Goal: Transaction & Acquisition: Obtain resource

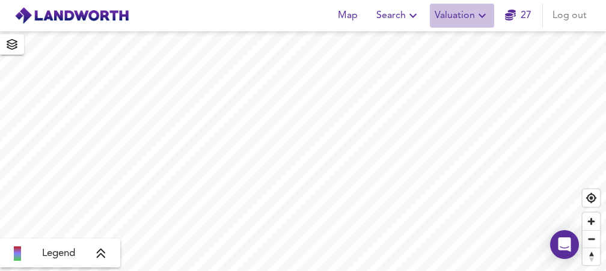
click at [459, 17] on span "Valuation" at bounding box center [462, 15] width 55 height 17
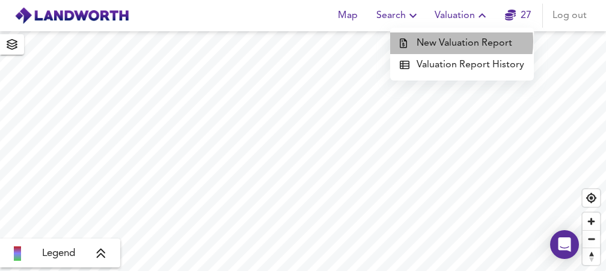
click at [452, 41] on li "New Valuation Report" at bounding box center [462, 43] width 144 height 22
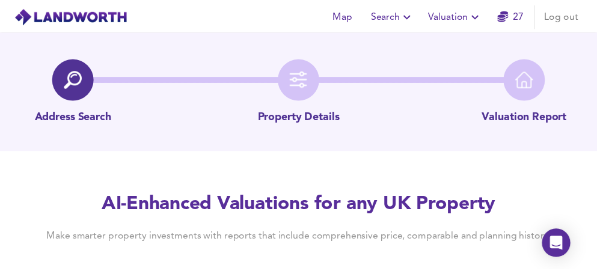
scroll to position [37, 0]
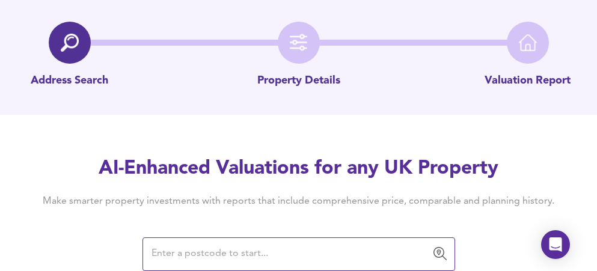
click at [244, 251] on input "text" at bounding box center [290, 254] width 284 height 23
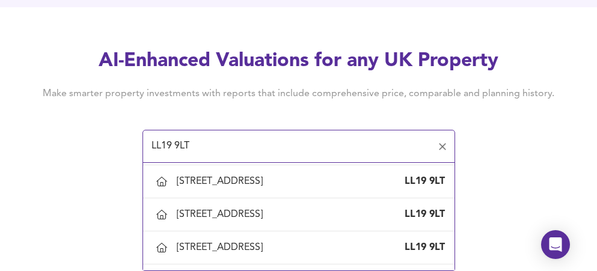
scroll to position [286, 0]
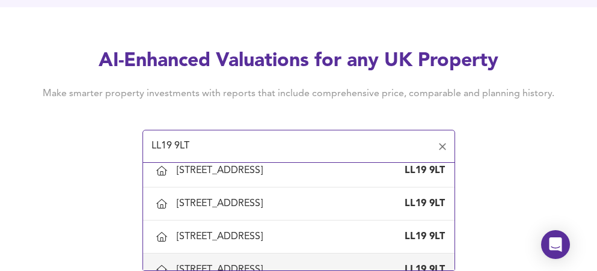
click at [268, 263] on div "[STREET_ADDRESS]" at bounding box center [222, 269] width 91 height 13
type input "[STREET_ADDRESS]"
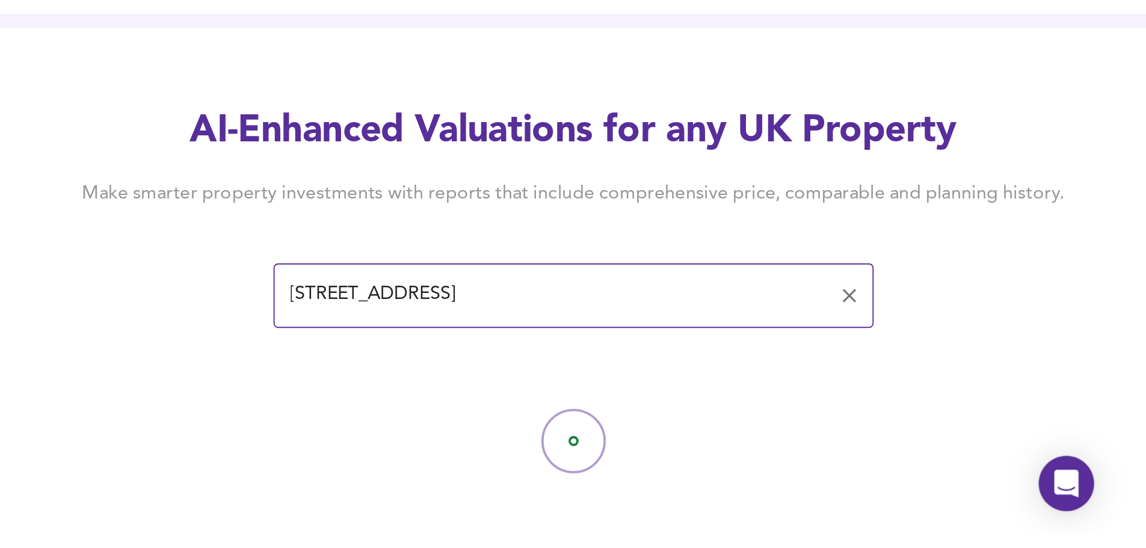
scroll to position [0, 0]
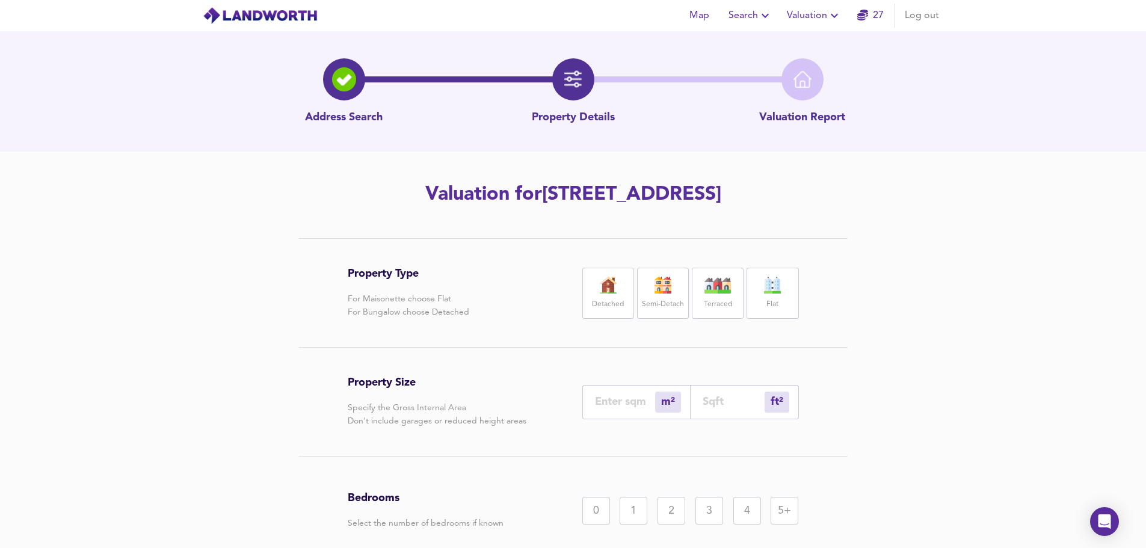
click at [606, 271] on img at bounding box center [663, 285] width 30 height 17
click at [606, 271] on input "number" at bounding box center [625, 401] width 60 height 13
type input "1"
type input "11"
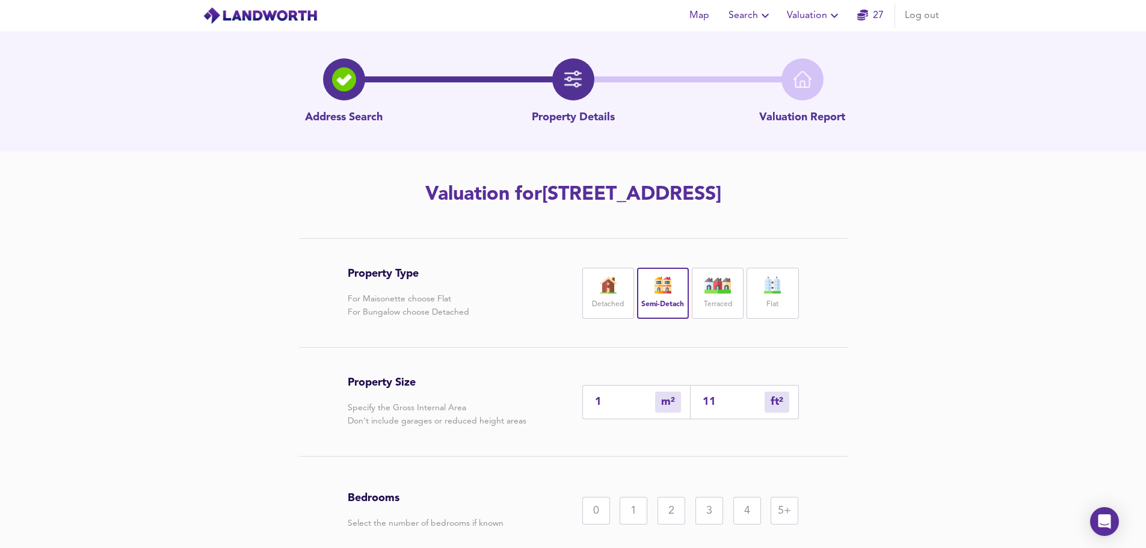
type input "118"
type input "112"
type input "1206"
type input "112"
click at [606, 271] on div "2" at bounding box center [671, 511] width 28 height 28
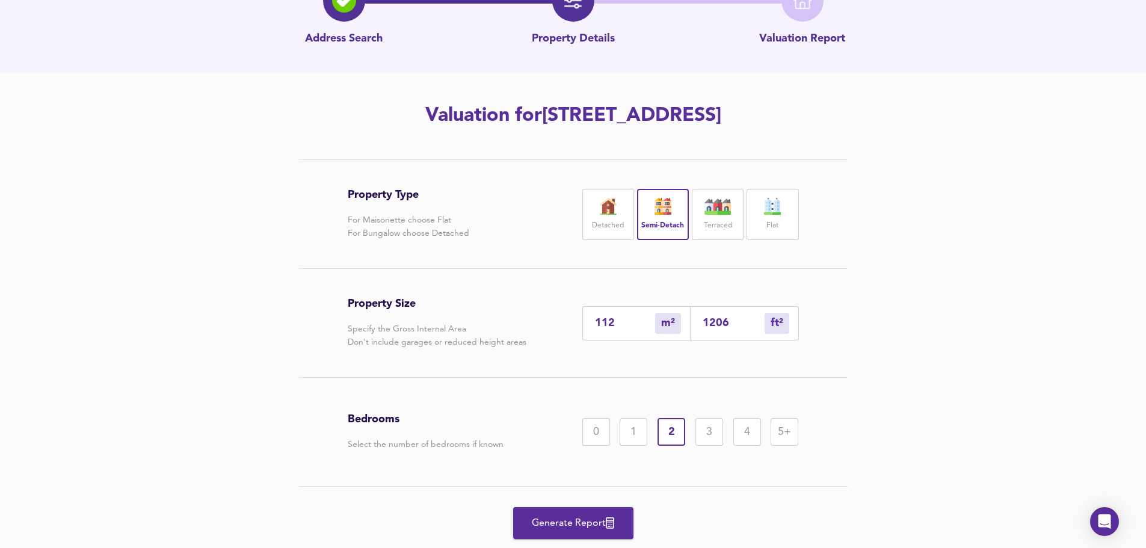
scroll to position [114, 0]
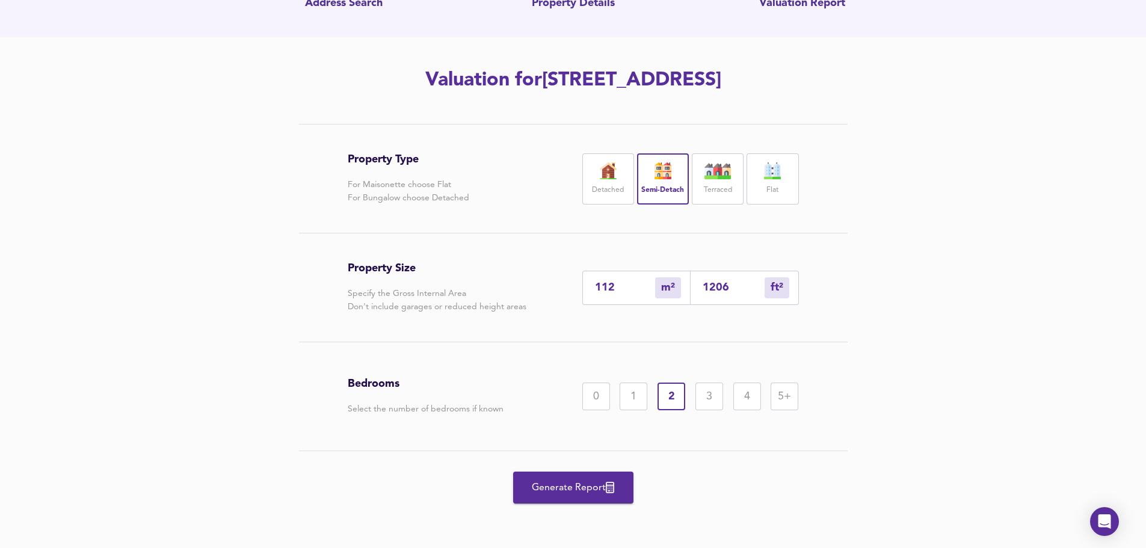
click at [585, 271] on span "Generate Report" at bounding box center [573, 487] width 96 height 17
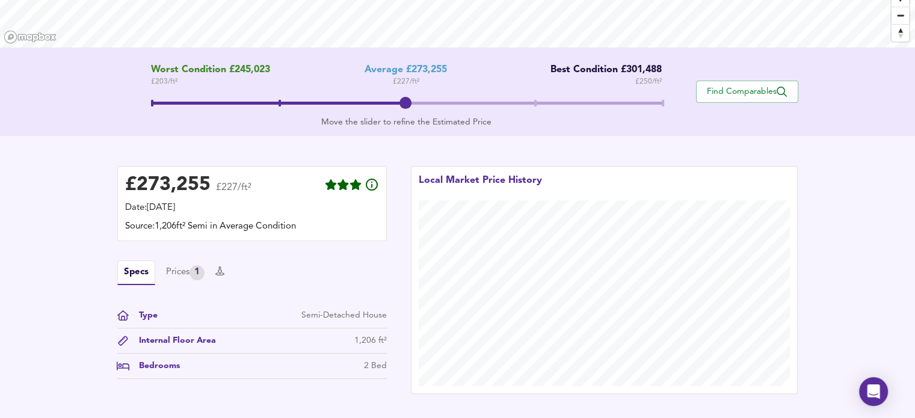
scroll to position [205, 0]
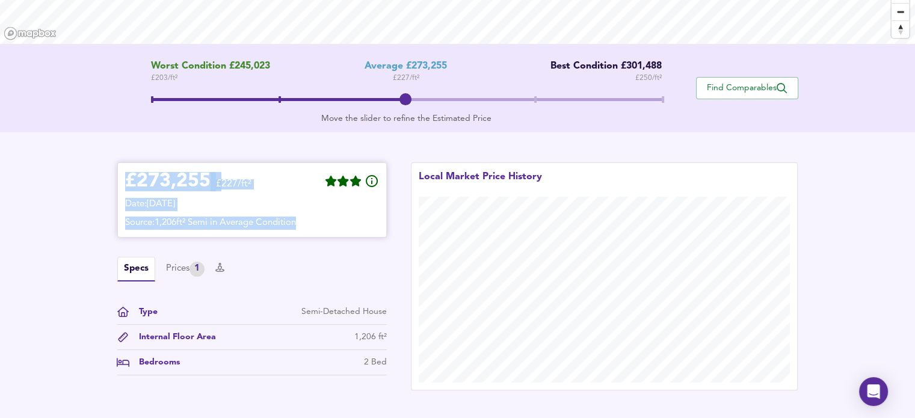
drag, startPoint x: 123, startPoint y: 182, endPoint x: 318, endPoint y: 224, distance: 199.4
click at [318, 224] on div "£ 273,255 £227/ft² Date: [DATE] Source: 1,206ft² Semi in Average Condition" at bounding box center [251, 199] width 269 height 75
copy div "£ 273,255 £227/ft² Date: [DATE] Source: 1,206ft² Semi in Average Condition"
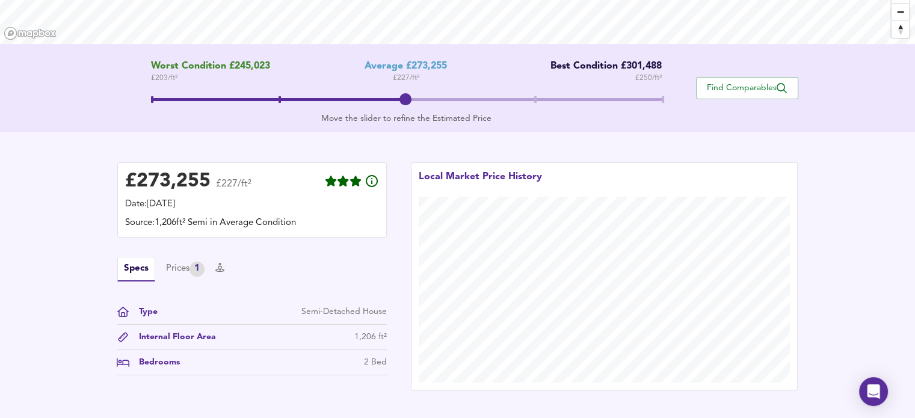
click at [606, 105] on div "Find Comparables" at bounding box center [747, 88] width 102 height 55
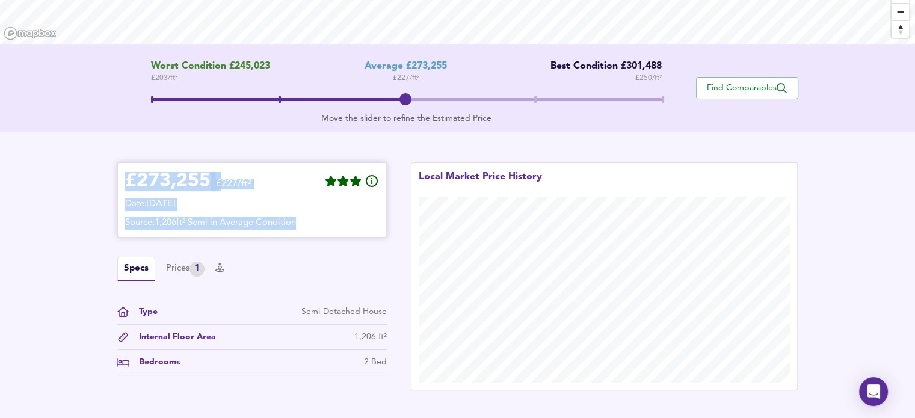
drag, startPoint x: 125, startPoint y: 177, endPoint x: 366, endPoint y: 218, distance: 244.0
click at [366, 218] on div "£ 273,255 £227/ft² Date: [DATE] Source: 1,206ft² Semi in Average Condition" at bounding box center [252, 200] width 254 height 60
copy div "£ 273,255 £227/ft² Date: [DATE] Source: 1,206ft² Semi in Average Condition"
click at [179, 267] on div "Prices 1" at bounding box center [185, 269] width 38 height 15
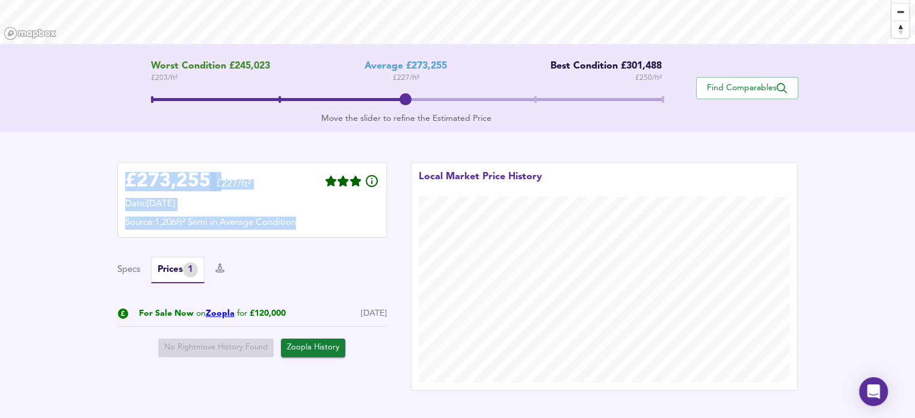
click at [223, 271] on link "Zoopla" at bounding box center [220, 313] width 29 height 8
click at [606, 89] on span "Find Comparables" at bounding box center [746, 87] width 89 height 11
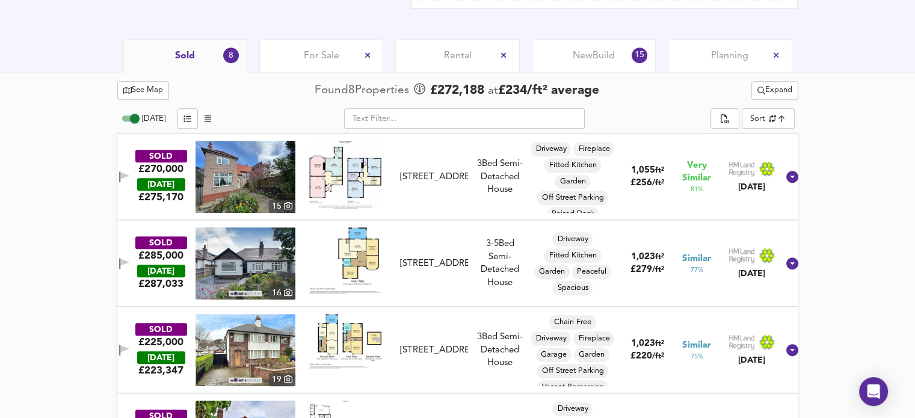
scroll to position [0, 0]
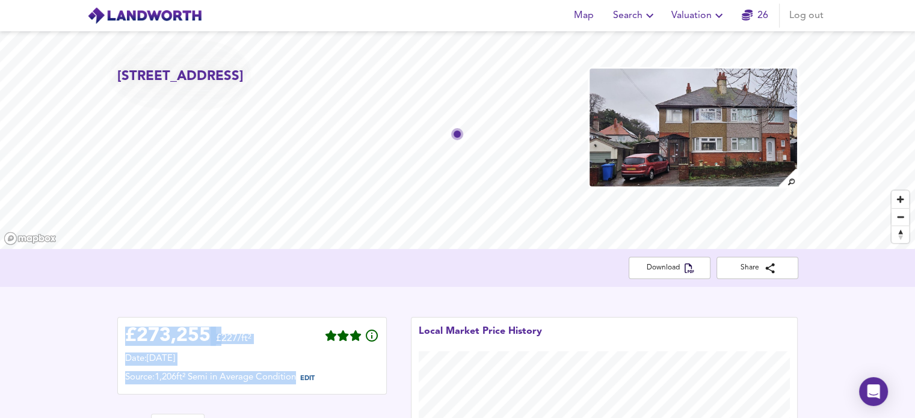
click at [606, 11] on icon "button" at bounding box center [718, 15] width 14 height 14
click at [606, 41] on li "New Valuation Report" at bounding box center [699, 43] width 144 height 22
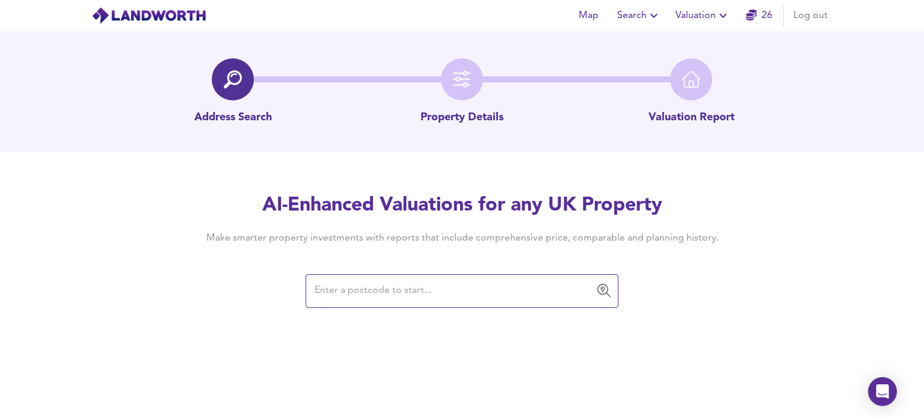
click at [342, 271] on input "text" at bounding box center [453, 291] width 284 height 23
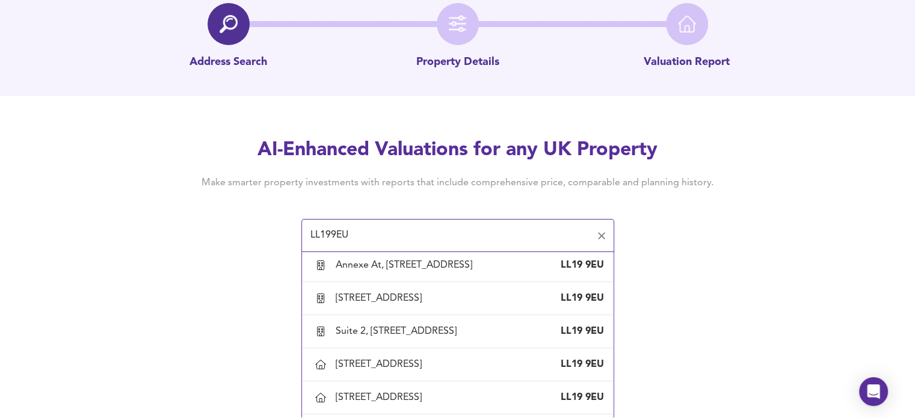
scroll to position [245, 0]
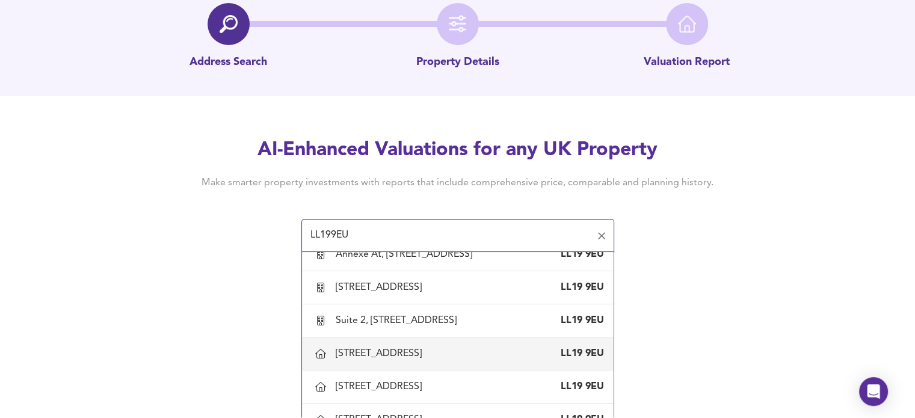
click at [349, 271] on div "[STREET_ADDRESS]" at bounding box center [381, 353] width 91 height 13
type input "[STREET_ADDRESS]"
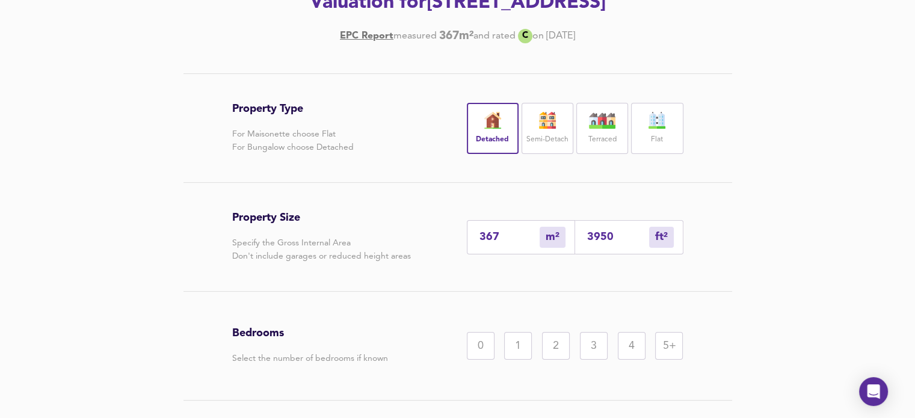
scroll to position [195, 0]
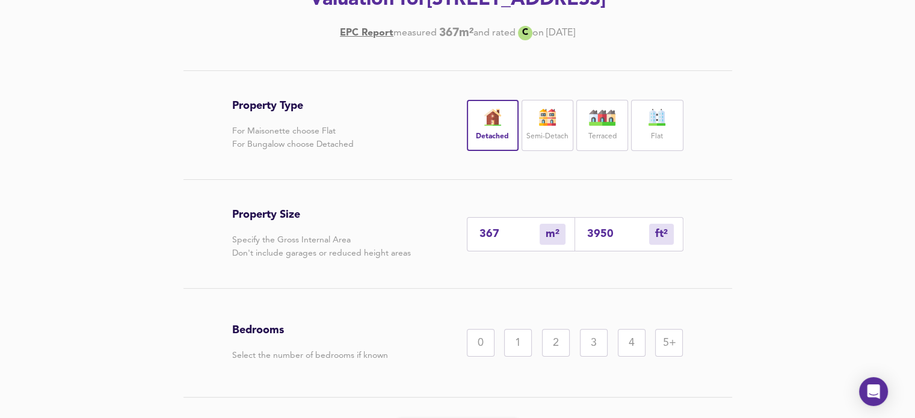
click at [606, 271] on div "4" at bounding box center [632, 343] width 28 height 28
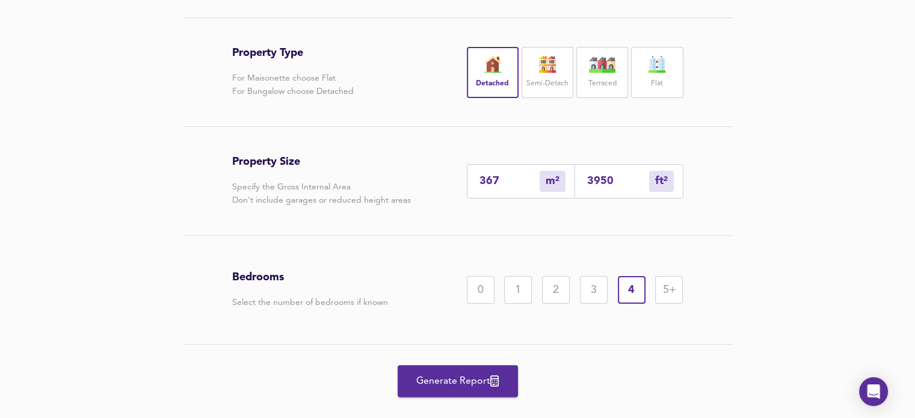
scroll to position [269, 0]
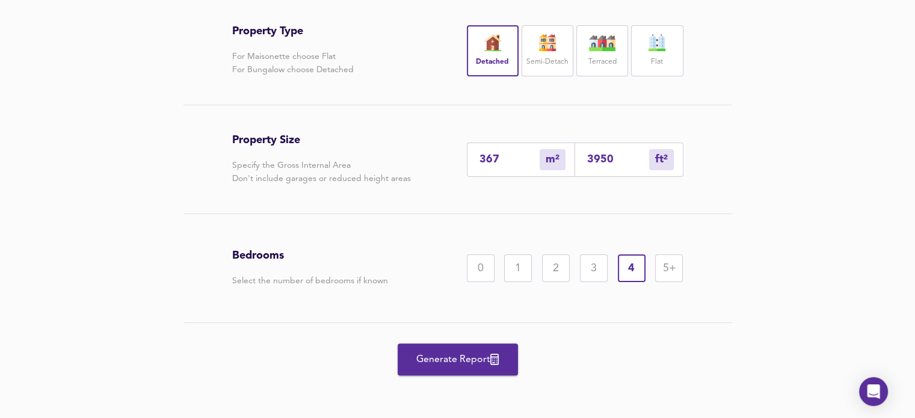
click at [450, 271] on span "Generate Report" at bounding box center [458, 359] width 96 height 17
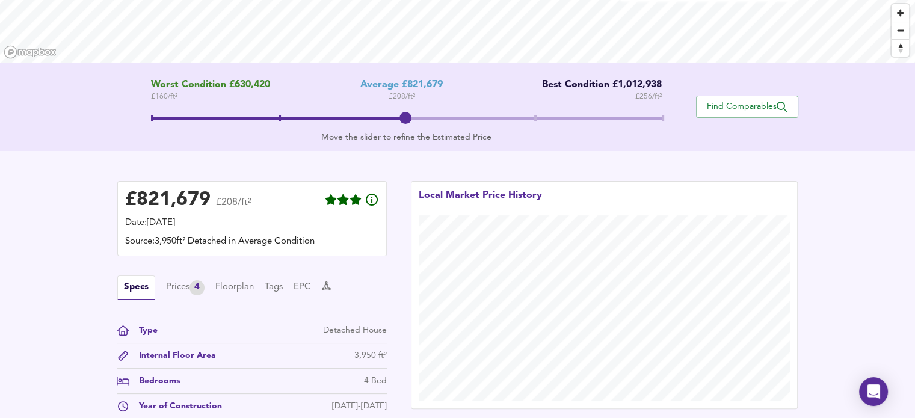
scroll to position [188, 0]
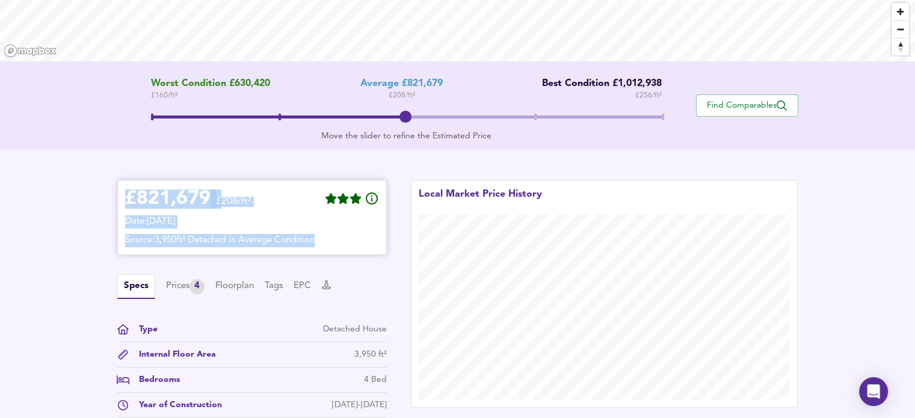
drag, startPoint x: 127, startPoint y: 192, endPoint x: 356, endPoint y: 238, distance: 233.5
click at [356, 238] on div "£ 821,679 £208/ft² Date: [DATE] Source: 3,950ft² Detached in Average Condition" at bounding box center [252, 218] width 254 height 60
copy div "£ 821,679 £208/ft² Date: [DATE] Source: 3,950ft² Detached in Average Condition"
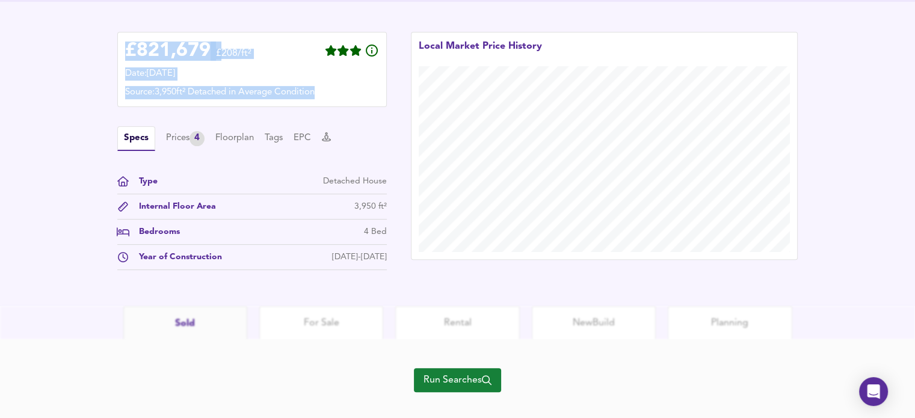
scroll to position [348, 0]
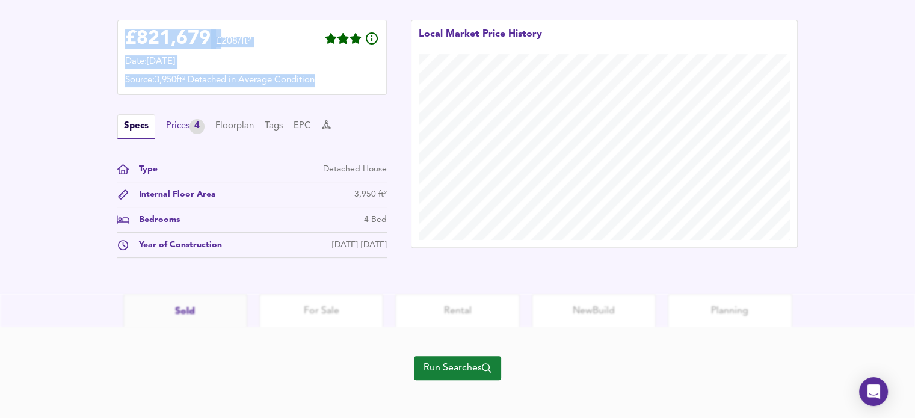
click at [169, 123] on div "Prices 4" at bounding box center [185, 126] width 38 height 15
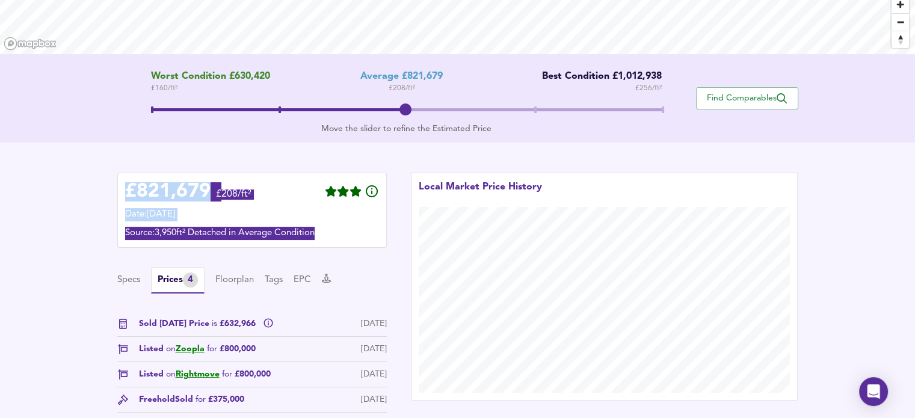
scroll to position [185, 0]
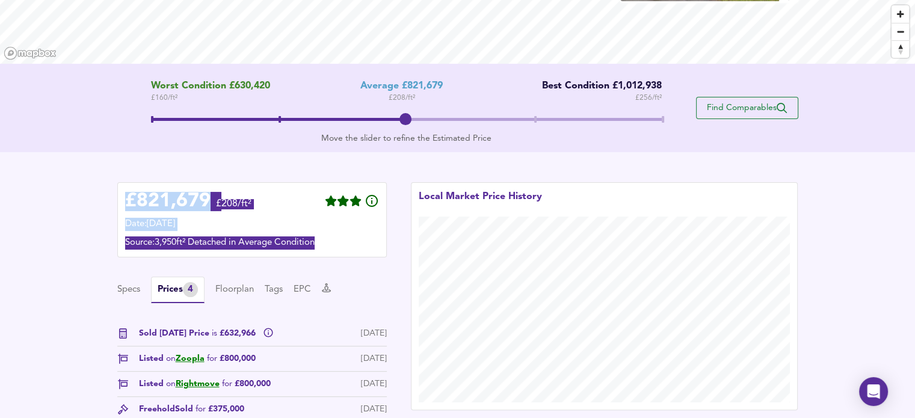
click at [606, 105] on span "Find Comparables" at bounding box center [746, 107] width 89 height 11
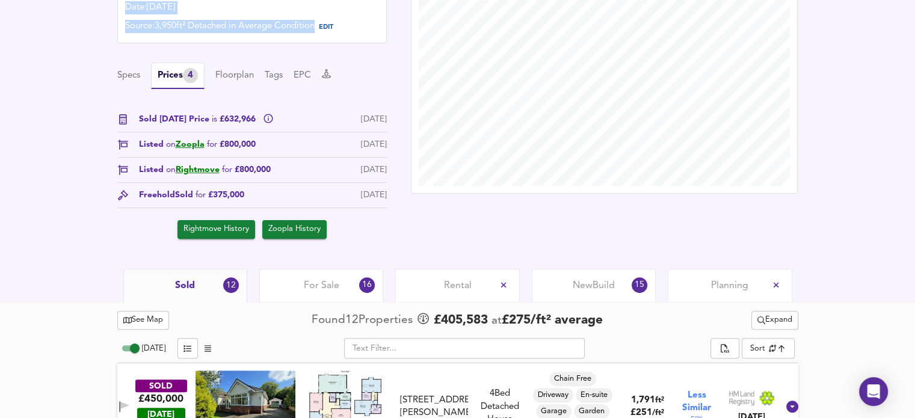
scroll to position [431, 0]
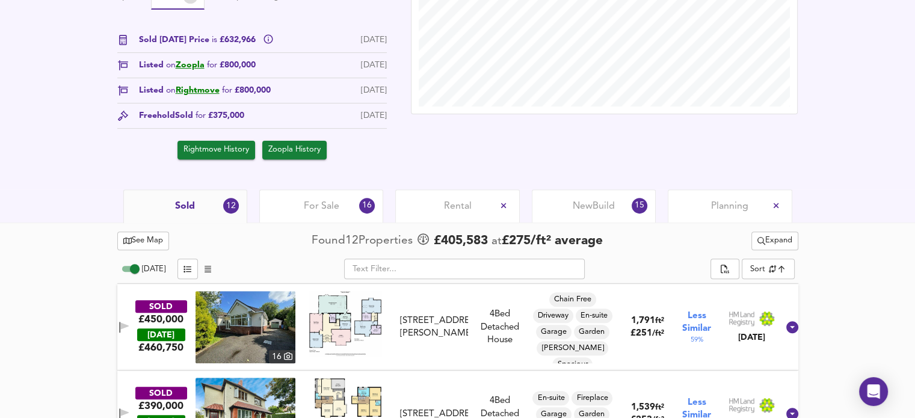
click at [606, 209] on span "Planning" at bounding box center [729, 206] width 37 height 13
